Goal: Obtain resource: Obtain resource

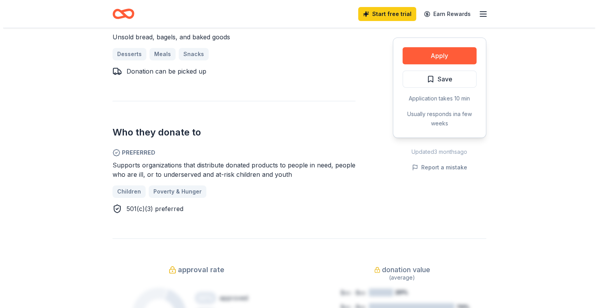
scroll to position [233, 0]
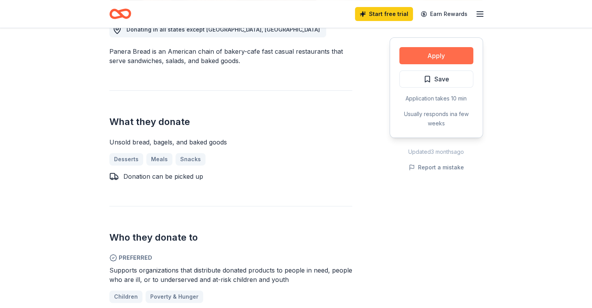
click at [414, 53] on button "Apply" at bounding box center [436, 55] width 74 height 17
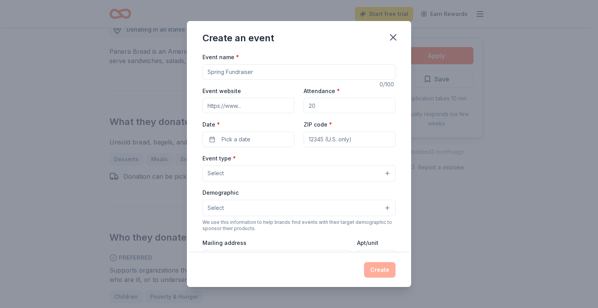
click at [282, 174] on button "Select" at bounding box center [298, 173] width 193 height 16
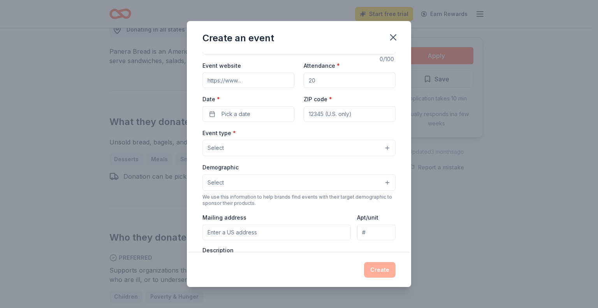
scroll to position [39, 0]
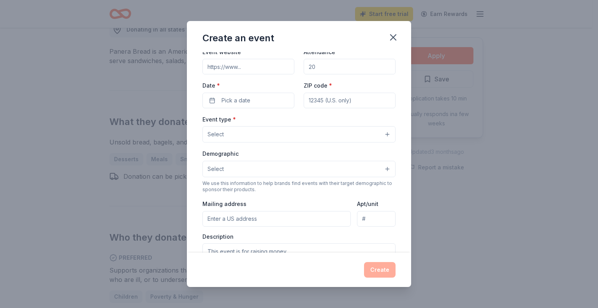
click at [257, 167] on button "Select" at bounding box center [298, 169] width 193 height 16
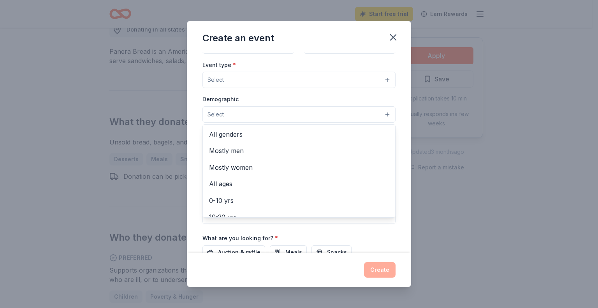
scroll to position [117, 0]
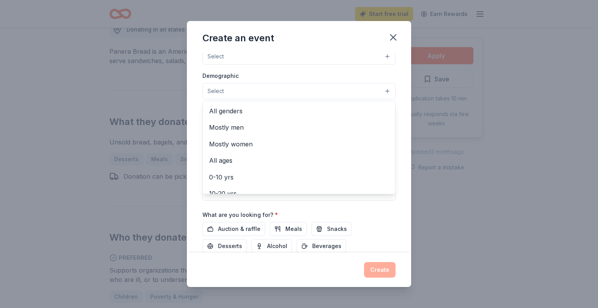
click at [399, 226] on div "Event name * 0 /100 Event website Attendance * Date * Pick a date ZIP code * Ev…" at bounding box center [299, 152] width 224 height 200
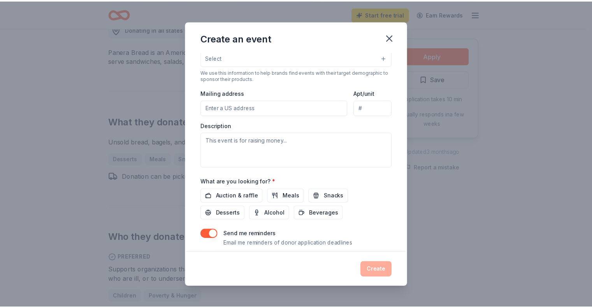
scroll to position [93, 0]
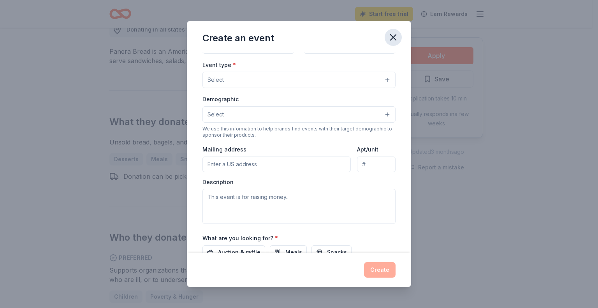
click at [394, 37] on icon "button" at bounding box center [393, 37] width 11 height 11
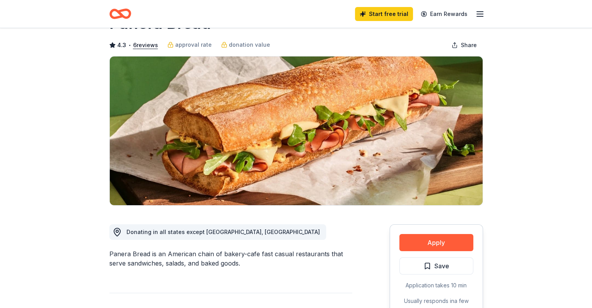
scroll to position [0, 0]
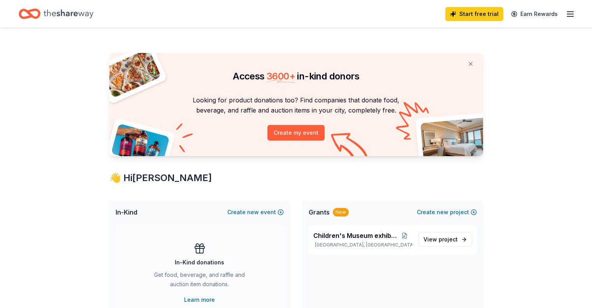
click at [345, 105] on p "Looking for product donations too? Find companies that donate food, beverage, a…" at bounding box center [296, 105] width 355 height 21
click at [282, 77] on span "3600 +" at bounding box center [281, 75] width 28 height 11
click at [381, 112] on p "Looking for product donations too? Find companies that donate food, beverage, a…" at bounding box center [296, 105] width 355 height 21
click at [551, 14] on div "Start free trial Earn Rewards" at bounding box center [510, 14] width 130 height 18
click at [565, 12] on icon "button" at bounding box center [569, 13] width 9 height 9
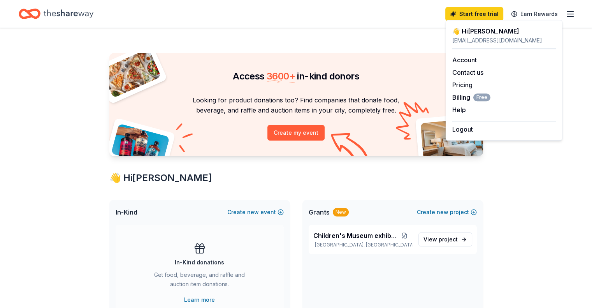
click at [351, 63] on div "Access 3600 + in-kind donors" at bounding box center [296, 69] width 374 height 33
